Goal: Task Accomplishment & Management: Use online tool/utility

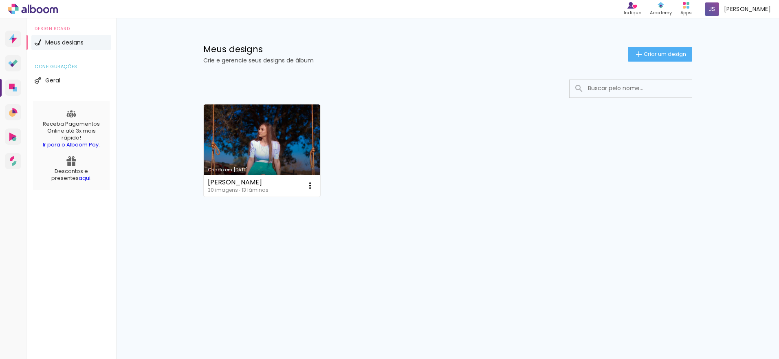
click at [61, 88] on div "configurações Geral" at bounding box center [71, 75] width 90 height 38
click at [59, 82] on span "Geral" at bounding box center [52, 80] width 15 height 6
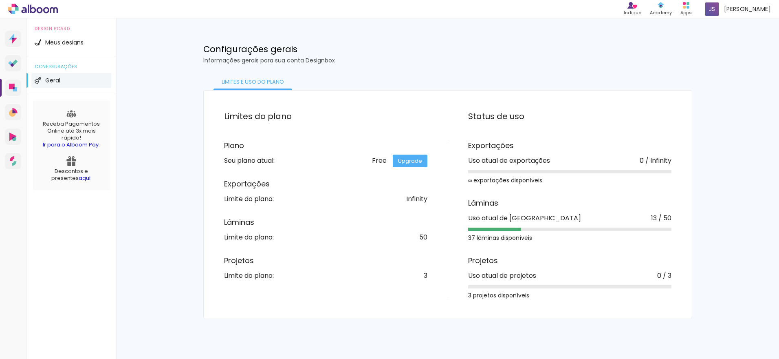
click at [403, 156] on link "Upgrade" at bounding box center [410, 160] width 35 height 13
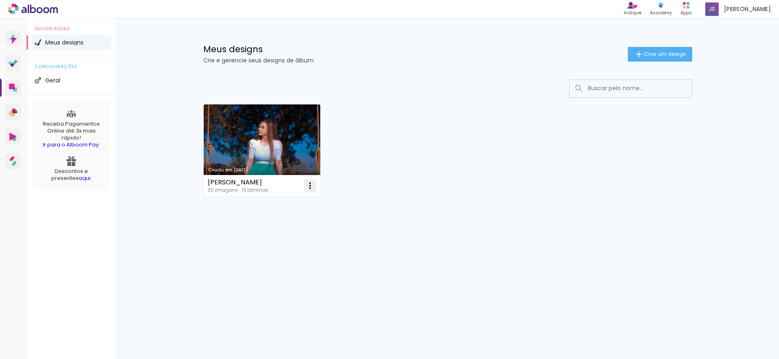
click at [310, 186] on iron-icon at bounding box center [310, 185] width 10 height 10
click at [295, 206] on paper-item "Abrir" at bounding box center [276, 204] width 81 height 16
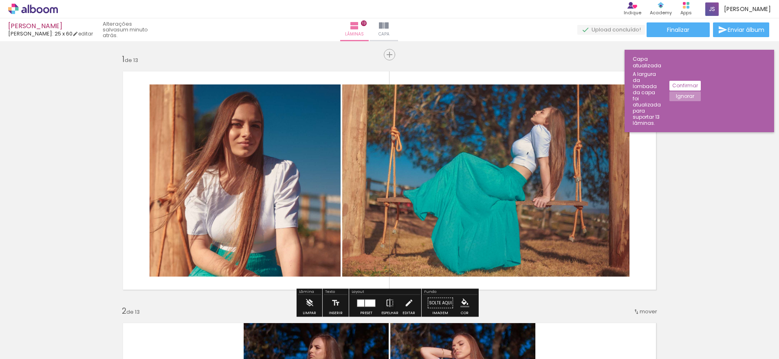
click at [0, 0] on slot "Confirmar" at bounding box center [0, 0] width 0 height 0
